Goal: Information Seeking & Learning: Understand process/instructions

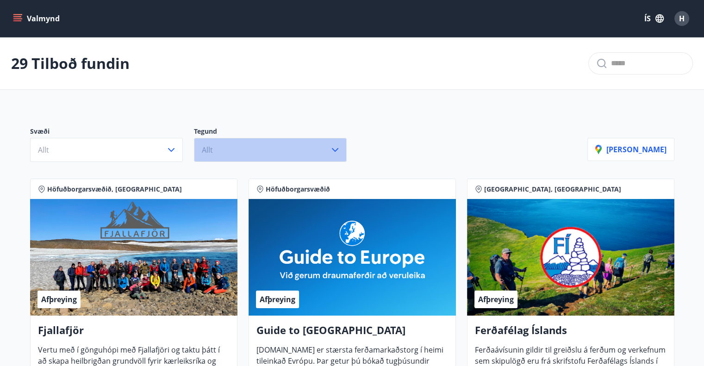
click at [196, 144] on button "Allt" at bounding box center [270, 150] width 153 height 24
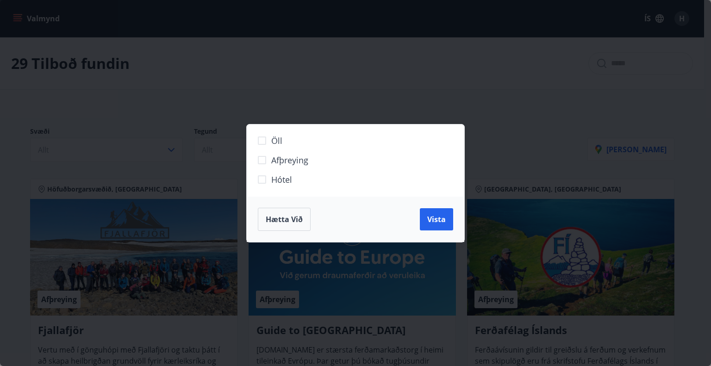
click at [290, 216] on span "Hætta við" at bounding box center [284, 219] width 37 height 10
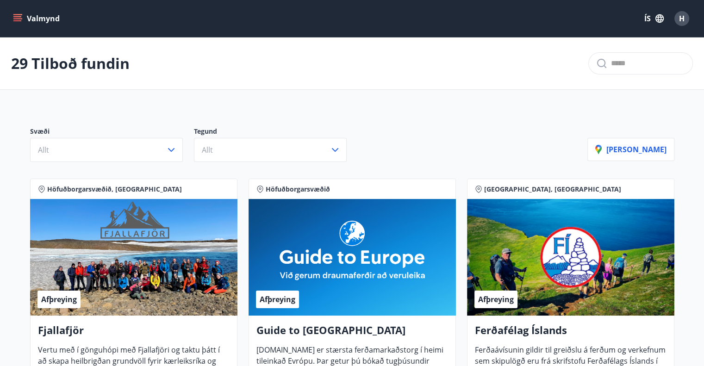
click at [21, 17] on icon "menu" at bounding box center [17, 18] width 9 height 9
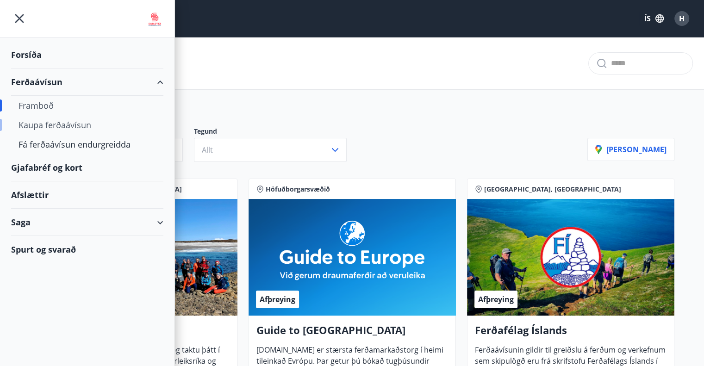
click at [56, 120] on div "Kaupa ferðaávísun" at bounding box center [87, 124] width 137 height 19
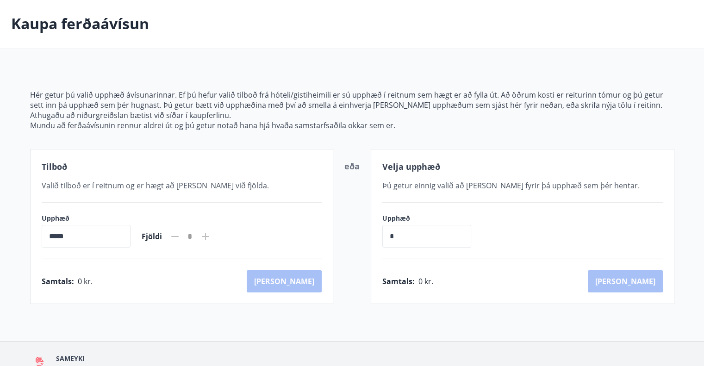
scroll to position [91, 0]
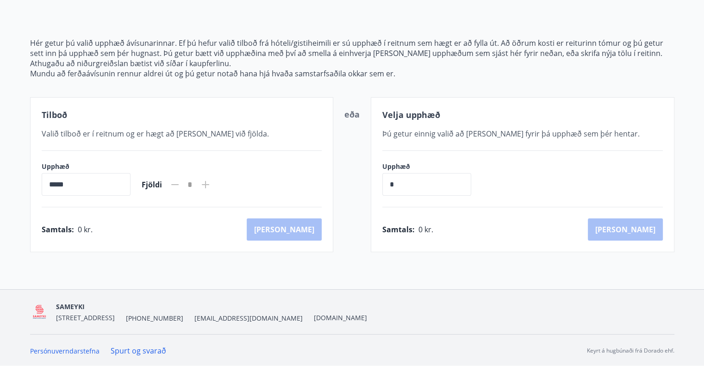
click at [87, 193] on input "*****" at bounding box center [86, 184] width 89 height 23
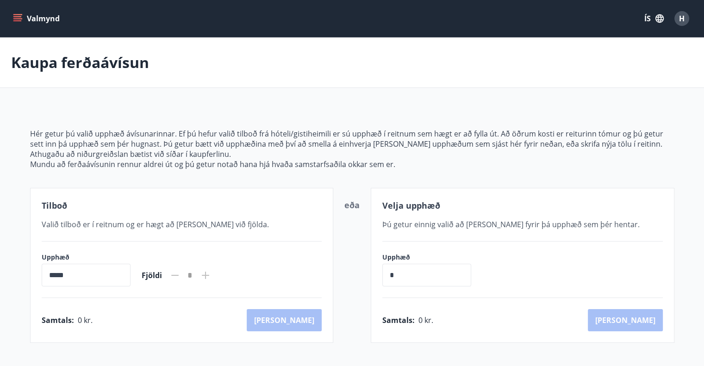
click at [15, 15] on icon "menu" at bounding box center [17, 18] width 9 height 9
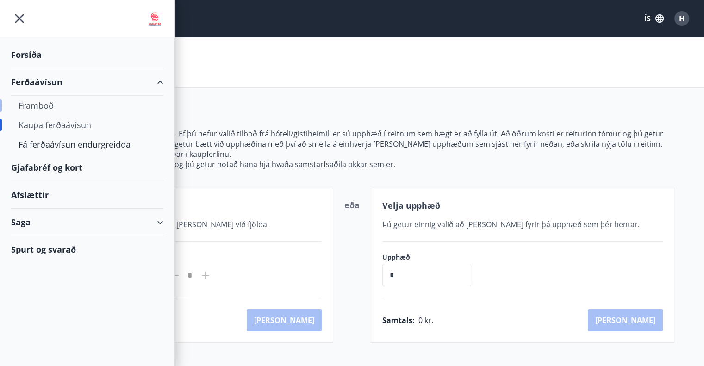
click at [35, 102] on div "Framboð" at bounding box center [87, 105] width 137 height 19
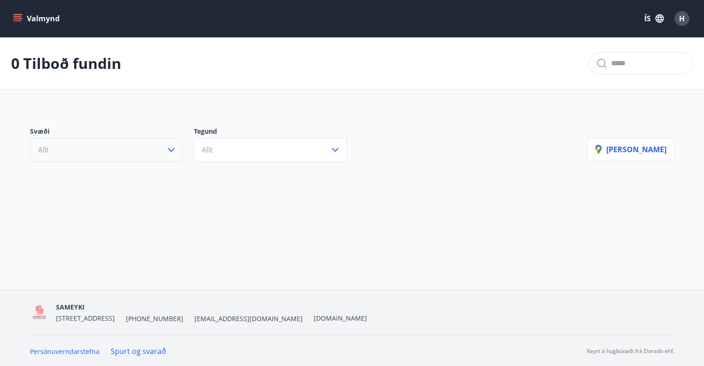
click at [109, 140] on button "Allt" at bounding box center [106, 150] width 153 height 24
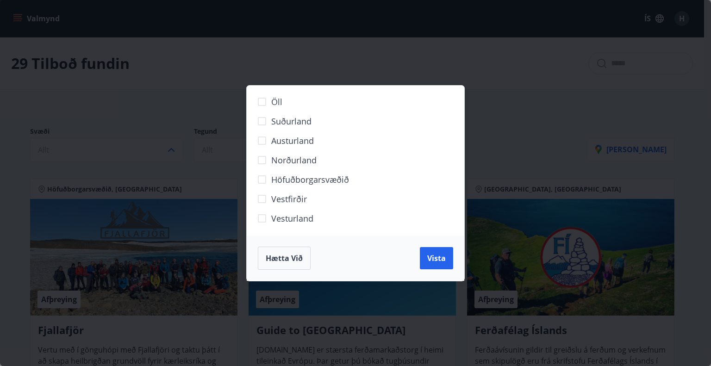
click at [283, 261] on span "Hætta við" at bounding box center [284, 258] width 37 height 10
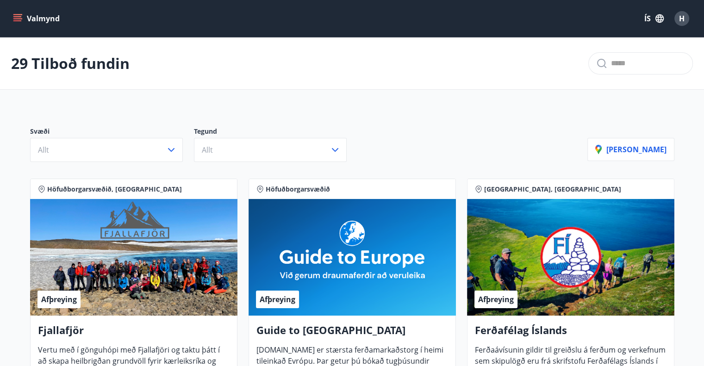
click at [15, 17] on icon "menu" at bounding box center [17, 16] width 8 height 1
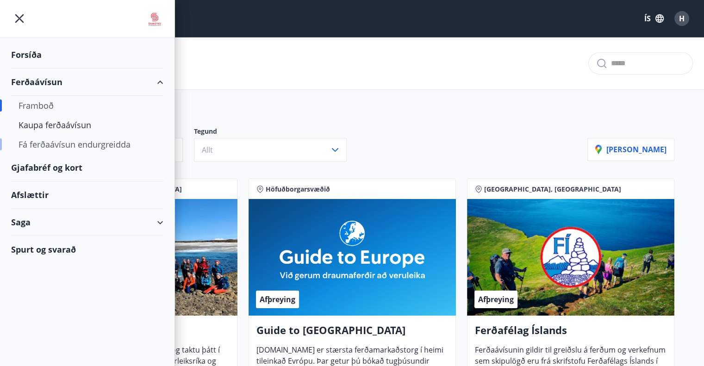
click at [60, 146] on div "Fá ferðaávísun endurgreidda" at bounding box center [87, 144] width 137 height 19
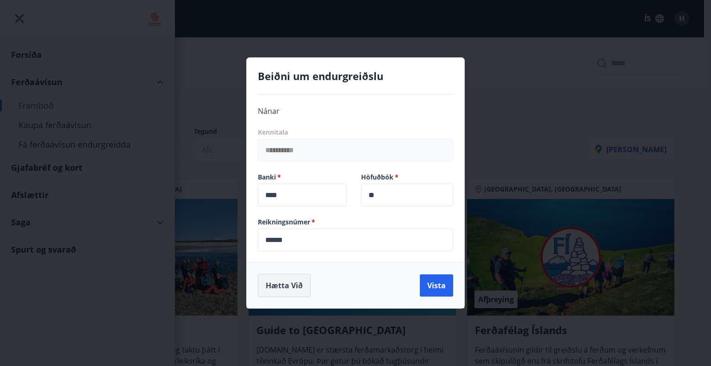
click at [286, 283] on button "Hætta við" at bounding box center [284, 285] width 53 height 23
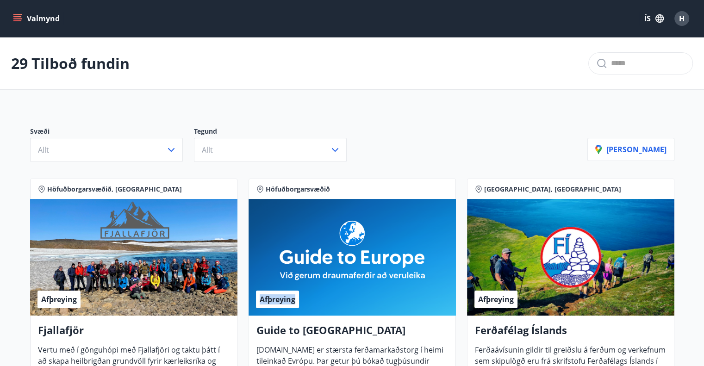
click at [286, 283] on div "Afþreying" at bounding box center [351, 257] width 207 height 117
click at [25, 17] on button "Valmynd" at bounding box center [37, 18] width 52 height 17
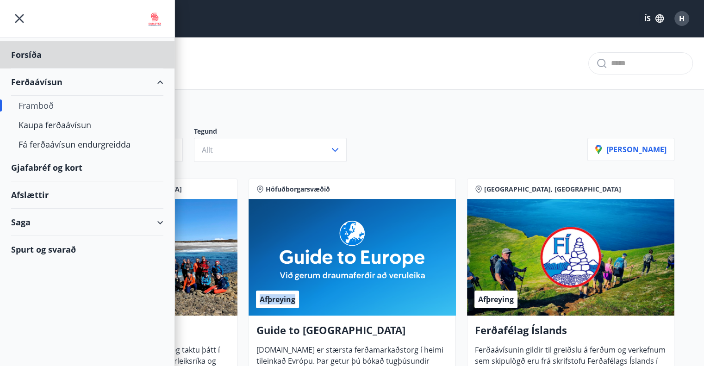
drag, startPoint x: 30, startPoint y: 62, endPoint x: 40, endPoint y: 107, distance: 46.9
click at [40, 107] on ul "Forsíða Ferðaávísun Framboð Kaupa ferðaávísun Fá ferðaávísun endurgreidda Gjafa…" at bounding box center [87, 149] width 174 height 225
click at [50, 125] on div "Kaupa ferðaávísun" at bounding box center [87, 124] width 137 height 19
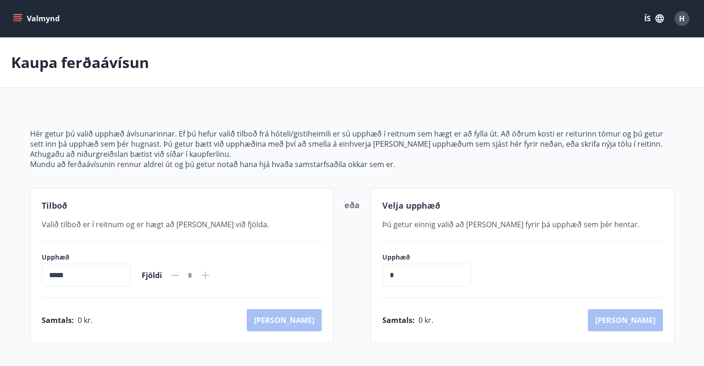
scroll to position [91, 0]
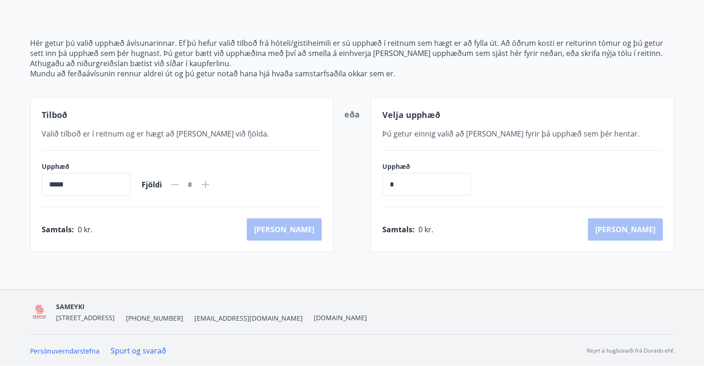
click at [444, 185] on input "*" at bounding box center [426, 184] width 89 height 23
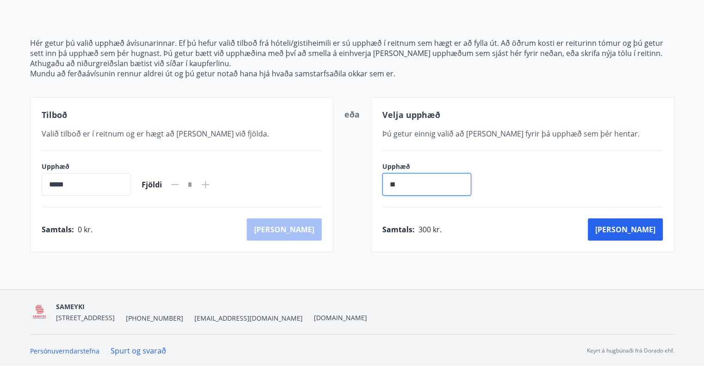
type input "*"
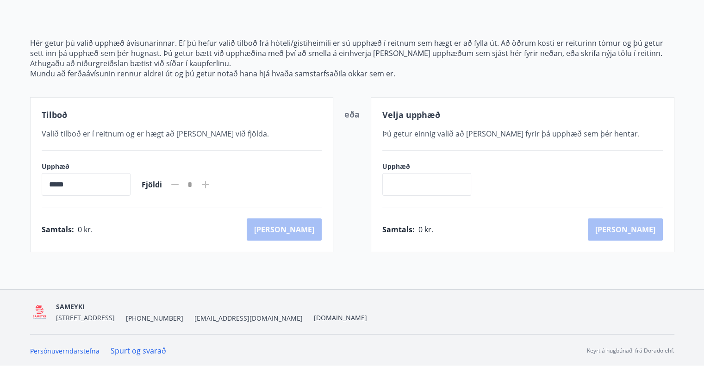
click at [118, 183] on input "*****" at bounding box center [86, 184] width 89 height 23
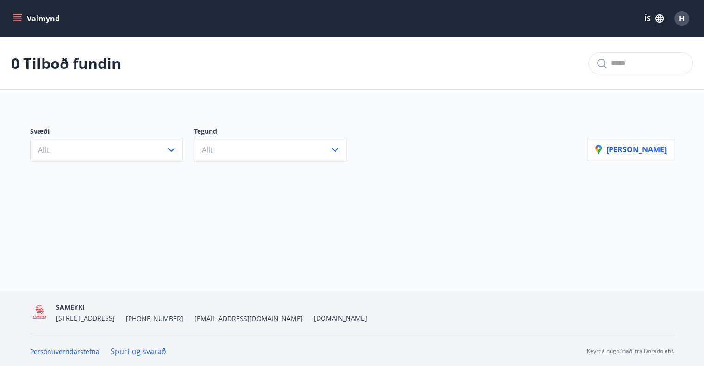
click at [14, 16] on icon "menu" at bounding box center [17, 18] width 9 height 9
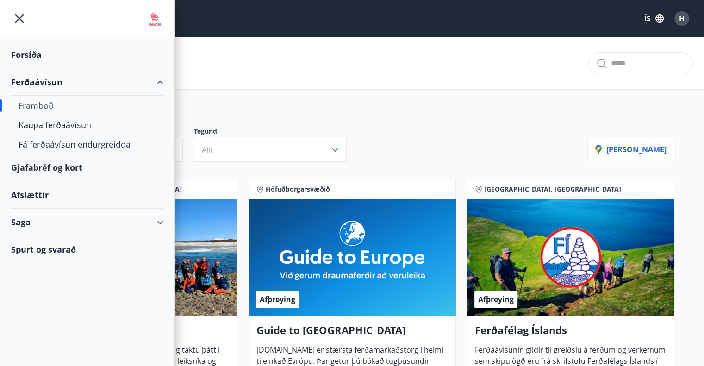
click at [31, 197] on div "Afslættir" at bounding box center [87, 194] width 152 height 27
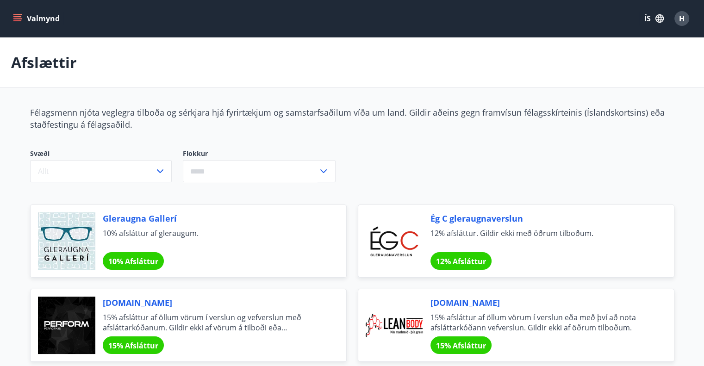
drag, startPoint x: 31, startPoint y: 197, endPoint x: 8, endPoint y: -28, distance: 226.0
click at [19, 22] on icon "menu" at bounding box center [17, 18] width 9 height 9
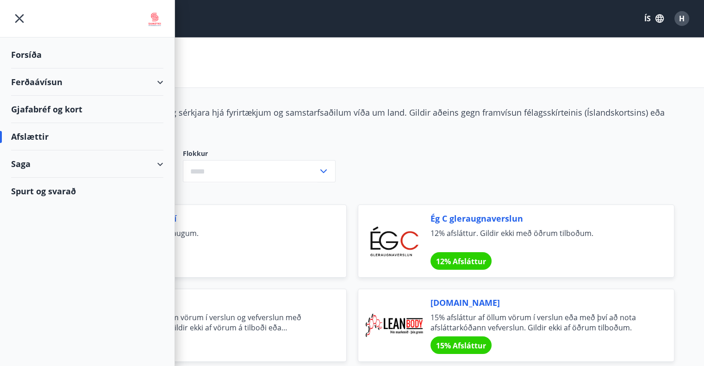
click at [31, 166] on div "Saga" at bounding box center [87, 163] width 152 height 27
click at [41, 188] on div "Ferðaávísun" at bounding box center [87, 187] width 137 height 19
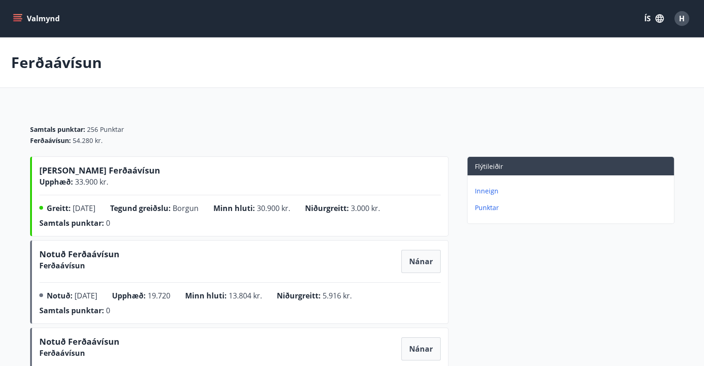
click at [497, 192] on p "Inneign" at bounding box center [572, 190] width 195 height 9
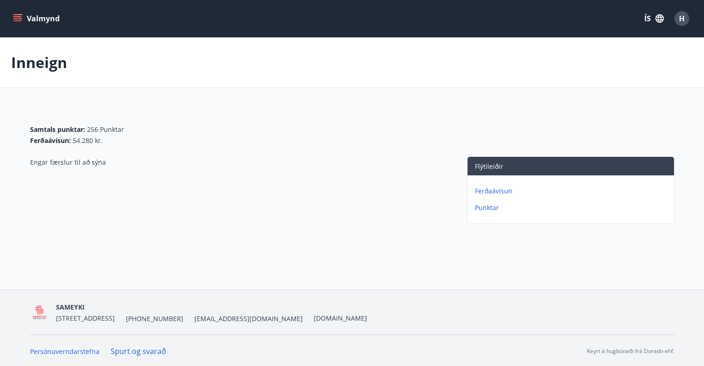
click at [11, 27] on div "Valmynd ÍS H" at bounding box center [352, 18] width 704 height 37
click at [26, 18] on button "Valmynd" at bounding box center [37, 18] width 52 height 17
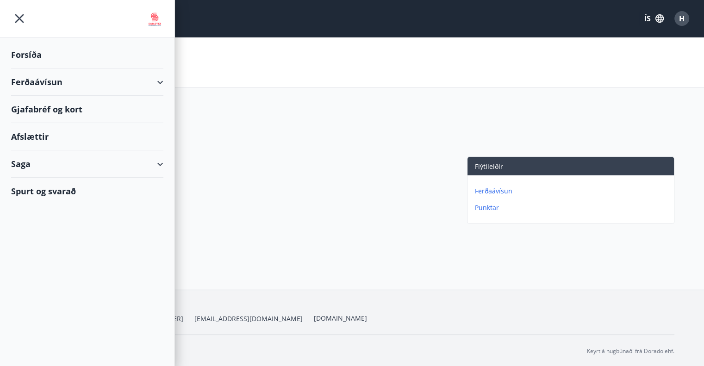
click at [160, 165] on div "Saga" at bounding box center [87, 163] width 152 height 27
click at [171, 84] on div "Ferðaávísun" at bounding box center [87, 81] width 174 height 27
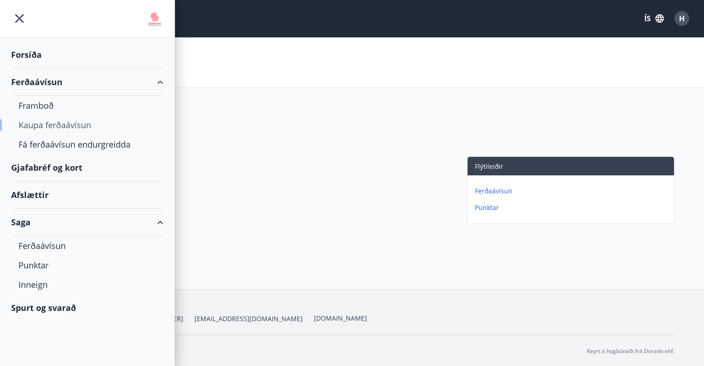
click at [70, 122] on div "Kaupa ferðaávísun" at bounding box center [87, 124] width 137 height 19
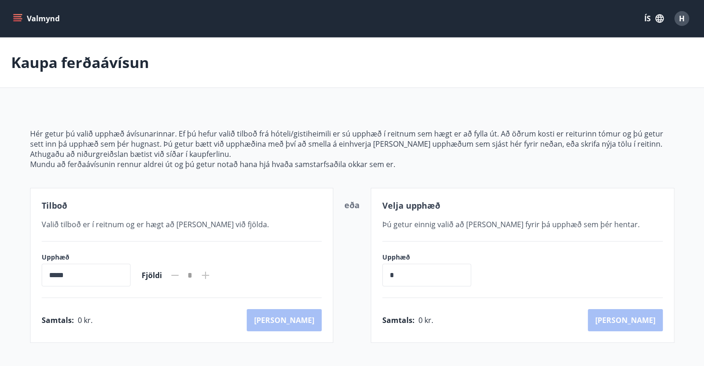
click at [19, 18] on icon "menu" at bounding box center [17, 18] width 9 height 9
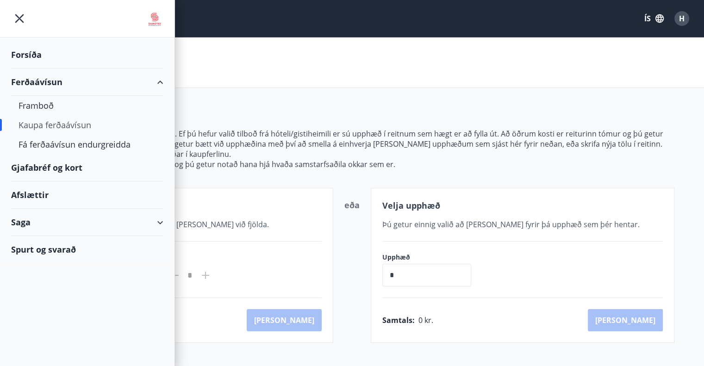
click at [27, 52] on div "Forsíða" at bounding box center [87, 54] width 152 height 27
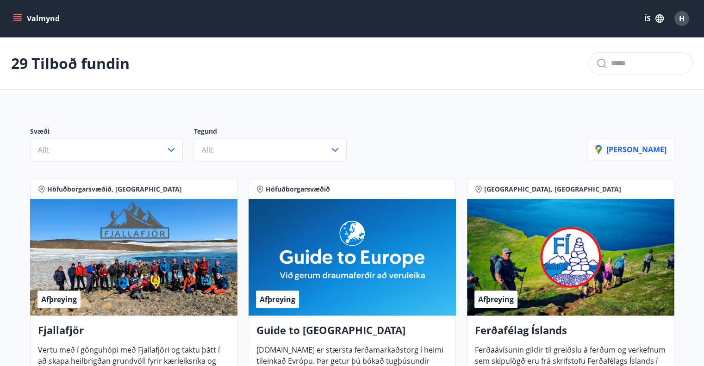
click at [12, 18] on button "Valmynd" at bounding box center [37, 18] width 52 height 17
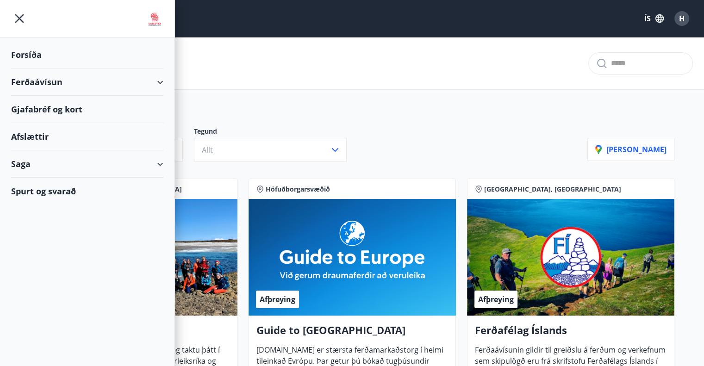
click at [20, 160] on div "Saga" at bounding box center [87, 163] width 152 height 27
click at [34, 208] on div "Punktar" at bounding box center [87, 206] width 137 height 19
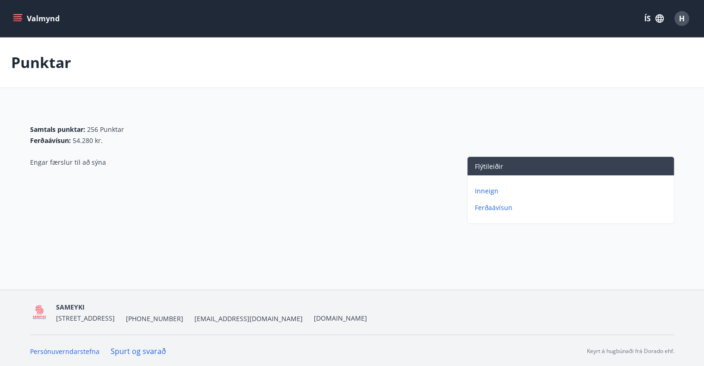
click at [497, 209] on p "Ferðaávísun" at bounding box center [572, 207] width 195 height 9
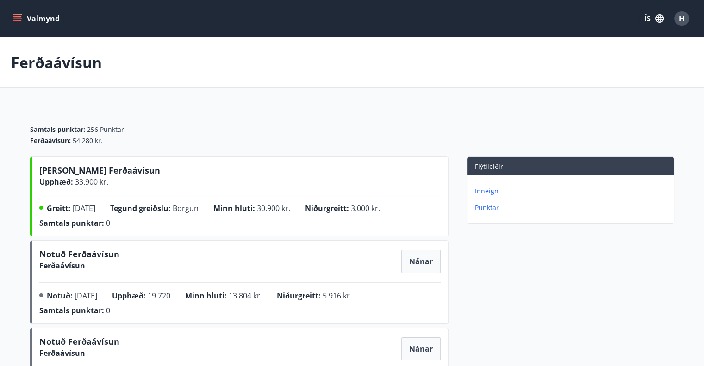
click at [38, 20] on button "Valmynd" at bounding box center [37, 18] width 52 height 17
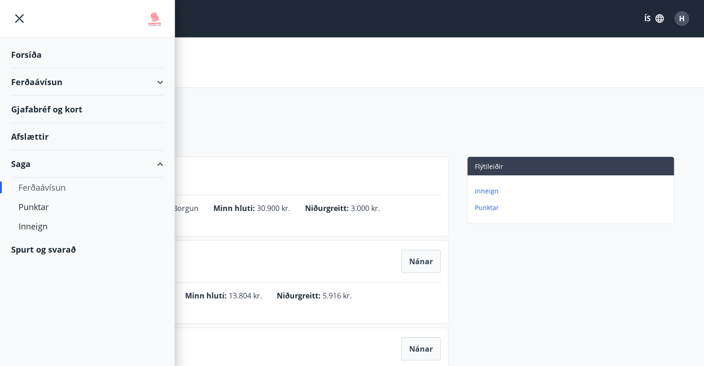
click at [55, 246] on div "Spurt og svarað" at bounding box center [87, 249] width 152 height 27
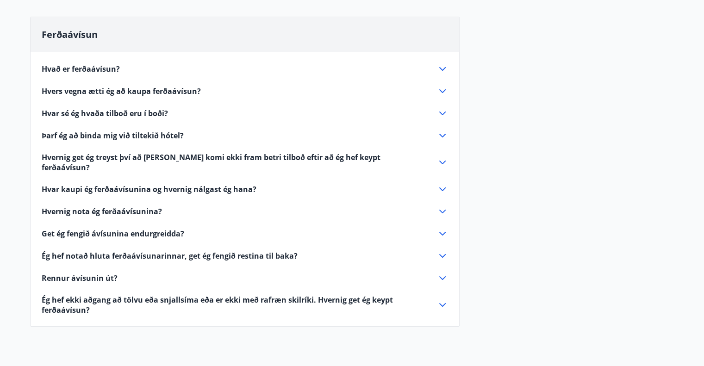
scroll to position [90, 0]
click at [135, 184] on span "Hvar kaupi ég ferðaávísunina og hvernig nálgast ég hana?" at bounding box center [149, 189] width 215 height 10
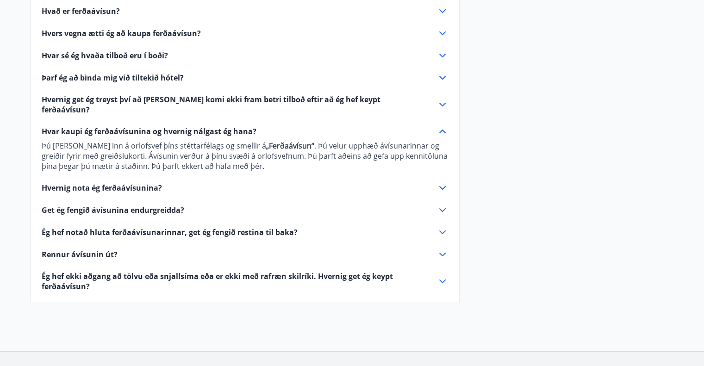
scroll to position [148, 0]
